Goal: Find contact information

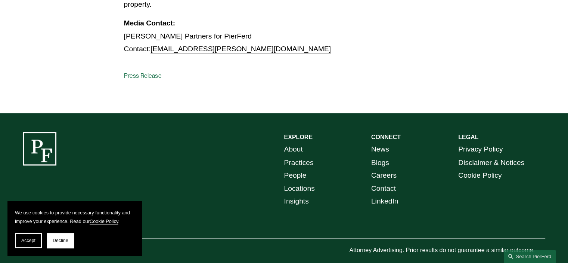
scroll to position [1270, 0]
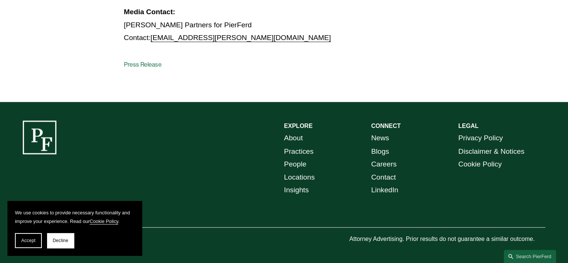
click at [300, 174] on link "Locations" at bounding box center [299, 176] width 31 height 13
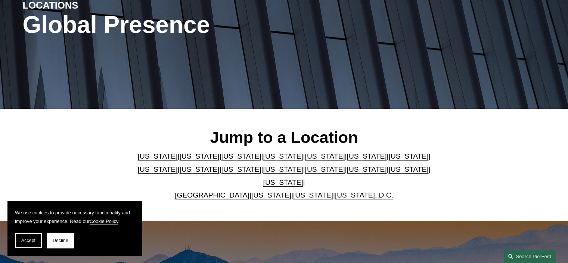
scroll to position [112, 0]
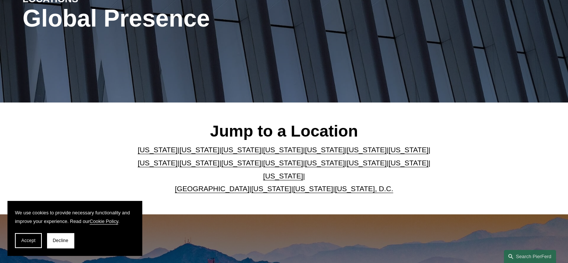
click at [206, 184] on link "United Kingdom" at bounding box center [212, 188] width 75 height 8
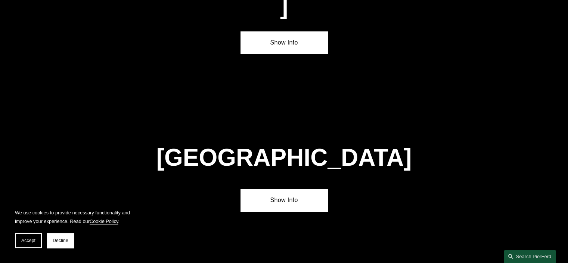
scroll to position [2680, 0]
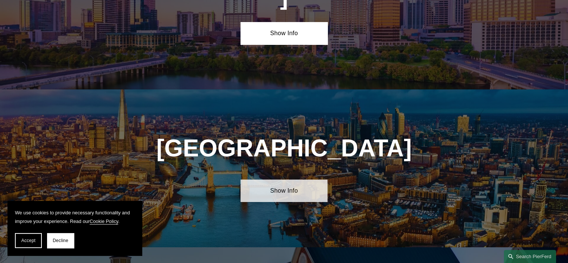
click at [292, 179] on link "Show Info" at bounding box center [283, 190] width 87 height 22
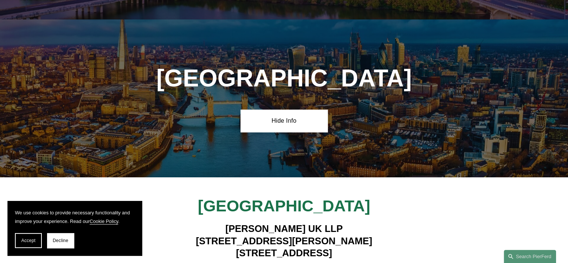
scroll to position [2755, 0]
